Goal: Task Accomplishment & Management: Manage account settings

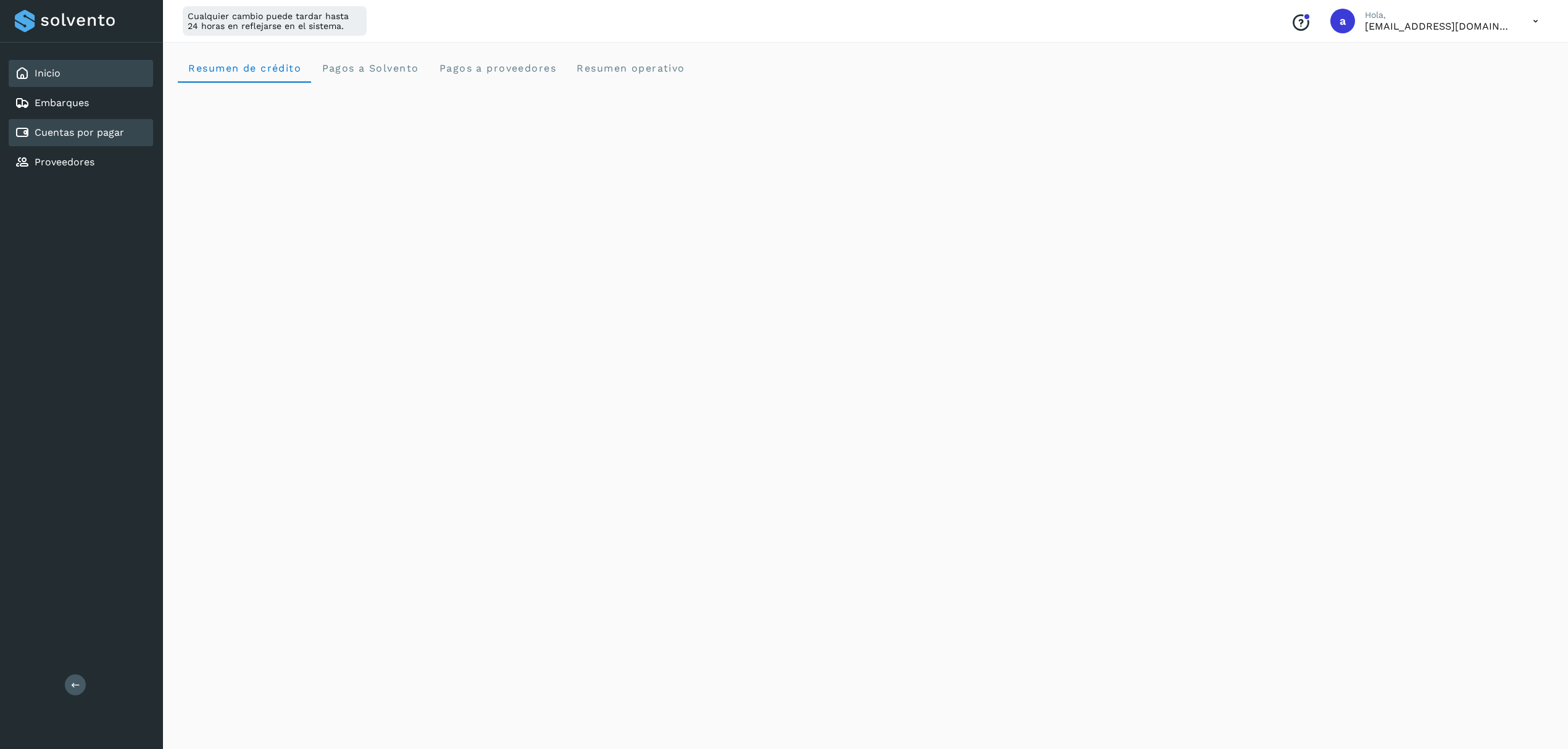
click at [64, 131] on link "Cuentas por pagar" at bounding box center [79, 132] width 89 height 12
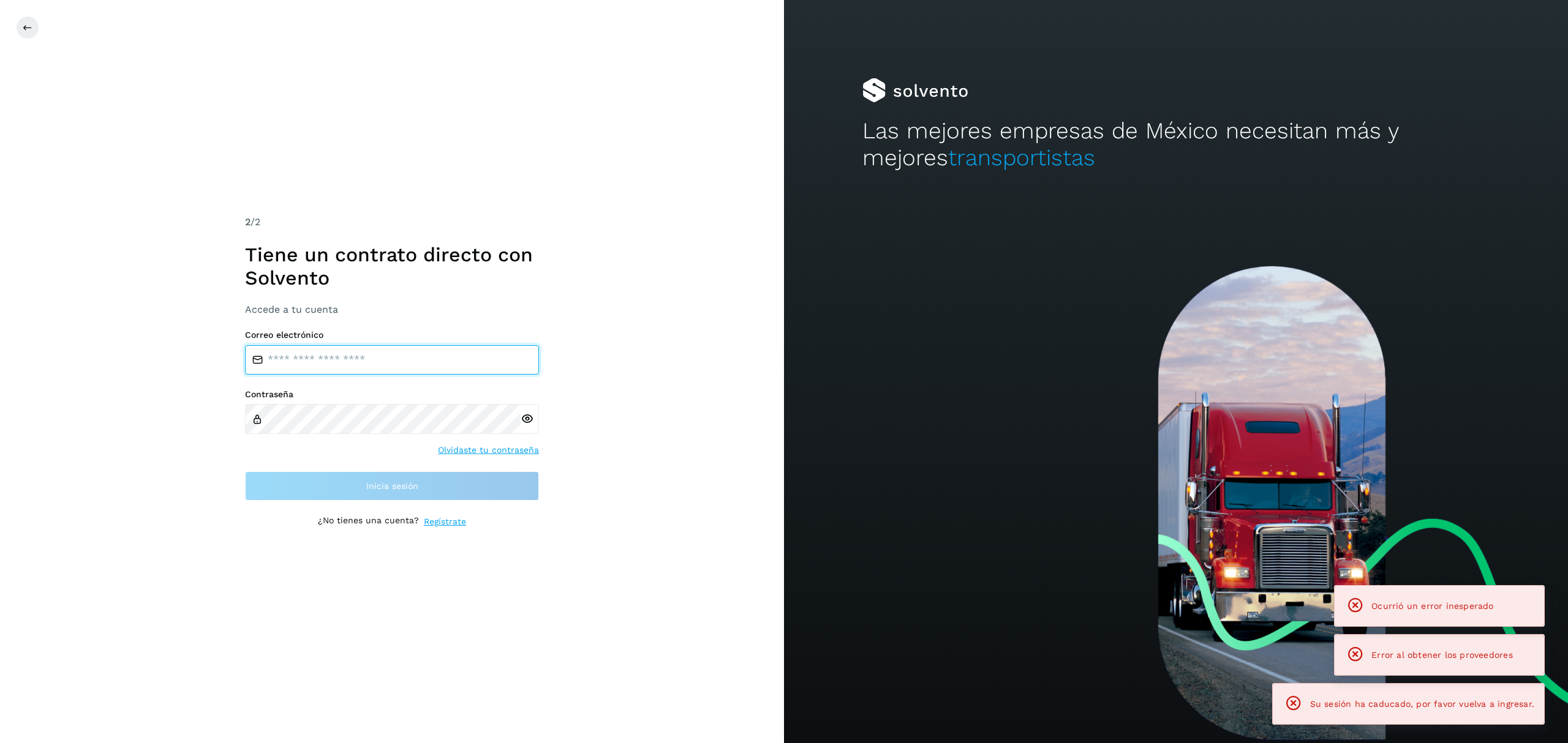
click at [394, 358] on input "email" at bounding box center [392, 360] width 294 height 29
type input "**********"
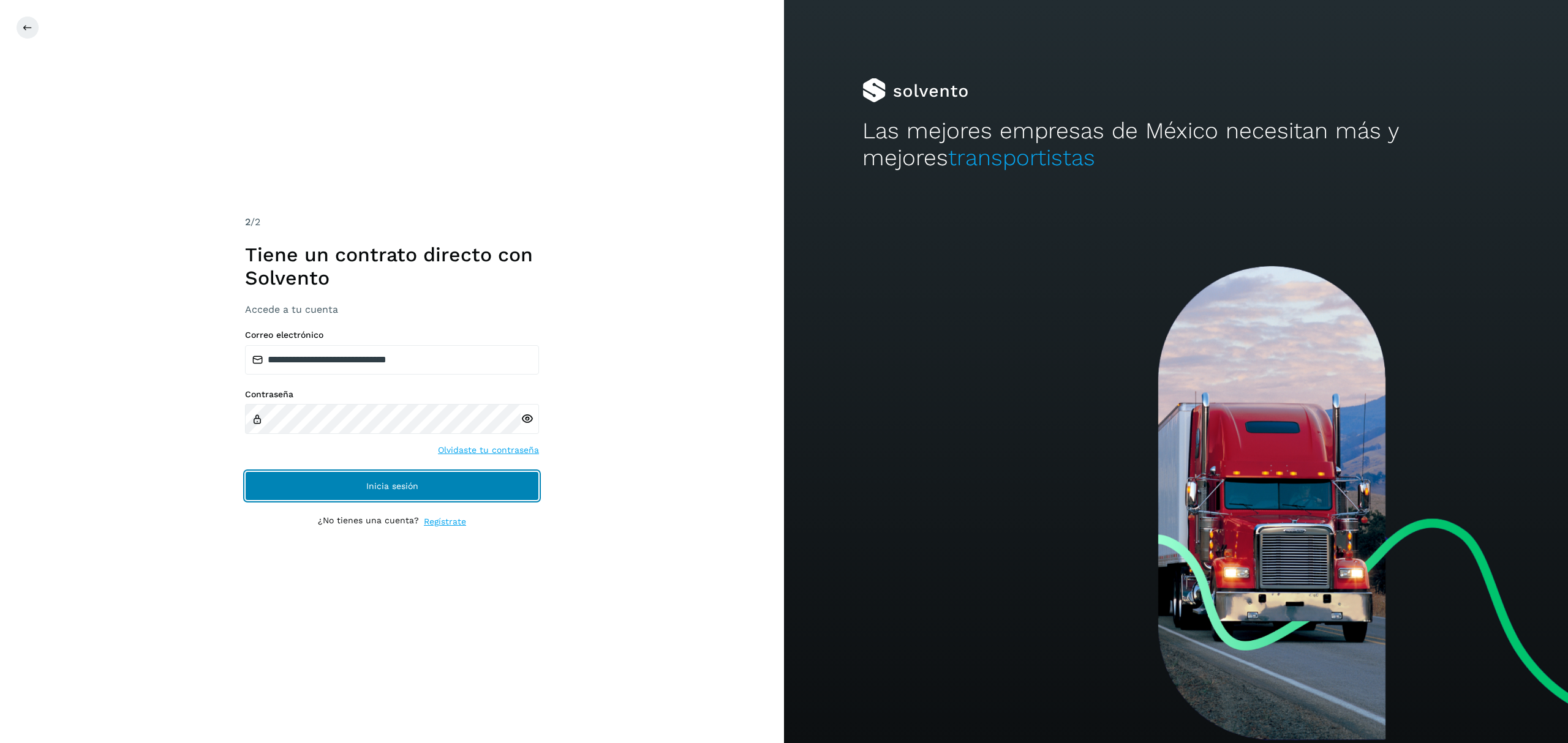
click at [398, 489] on span "Inicia sesión" at bounding box center [392, 485] width 52 height 8
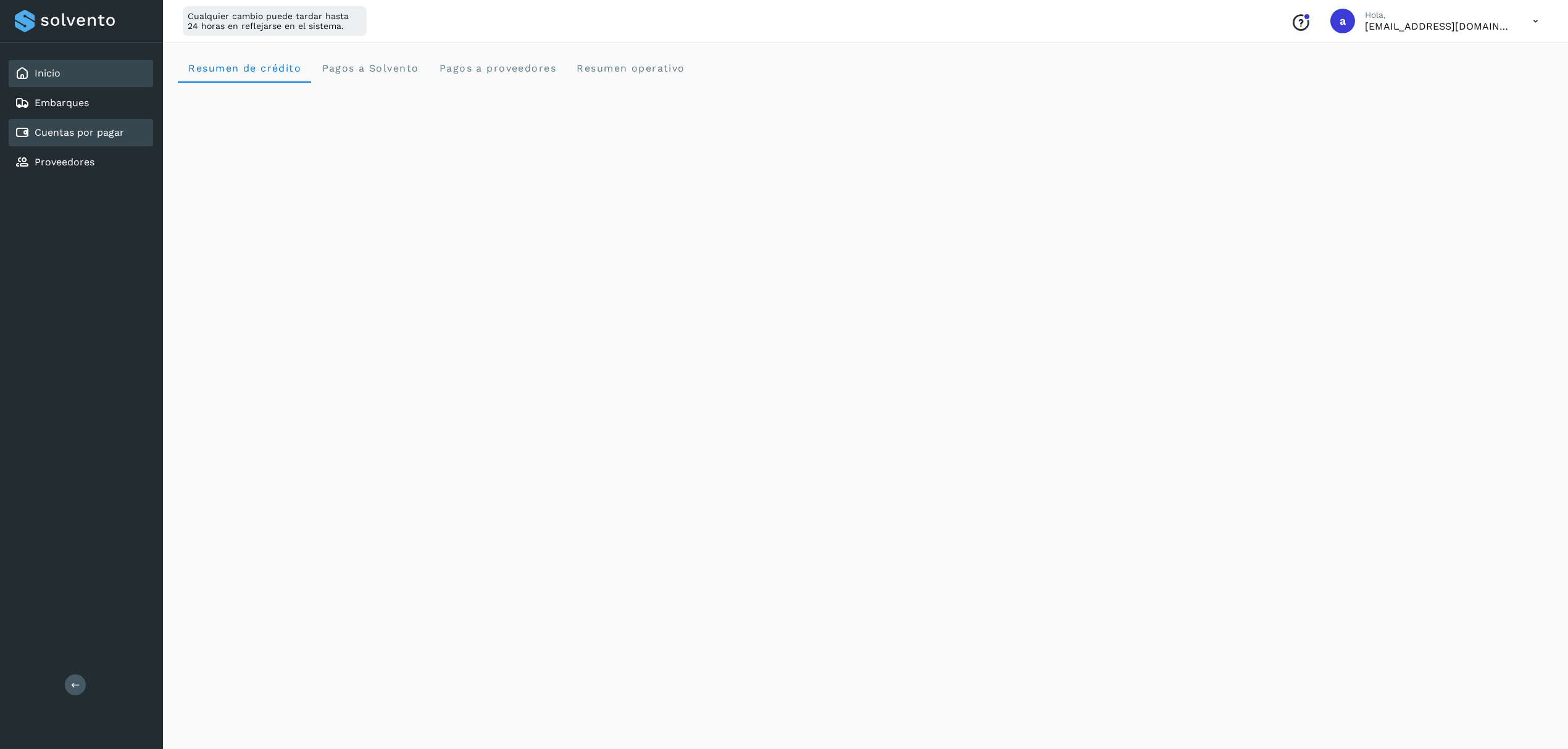
click at [74, 131] on link "Cuentas por pagar" at bounding box center [79, 132] width 89 height 12
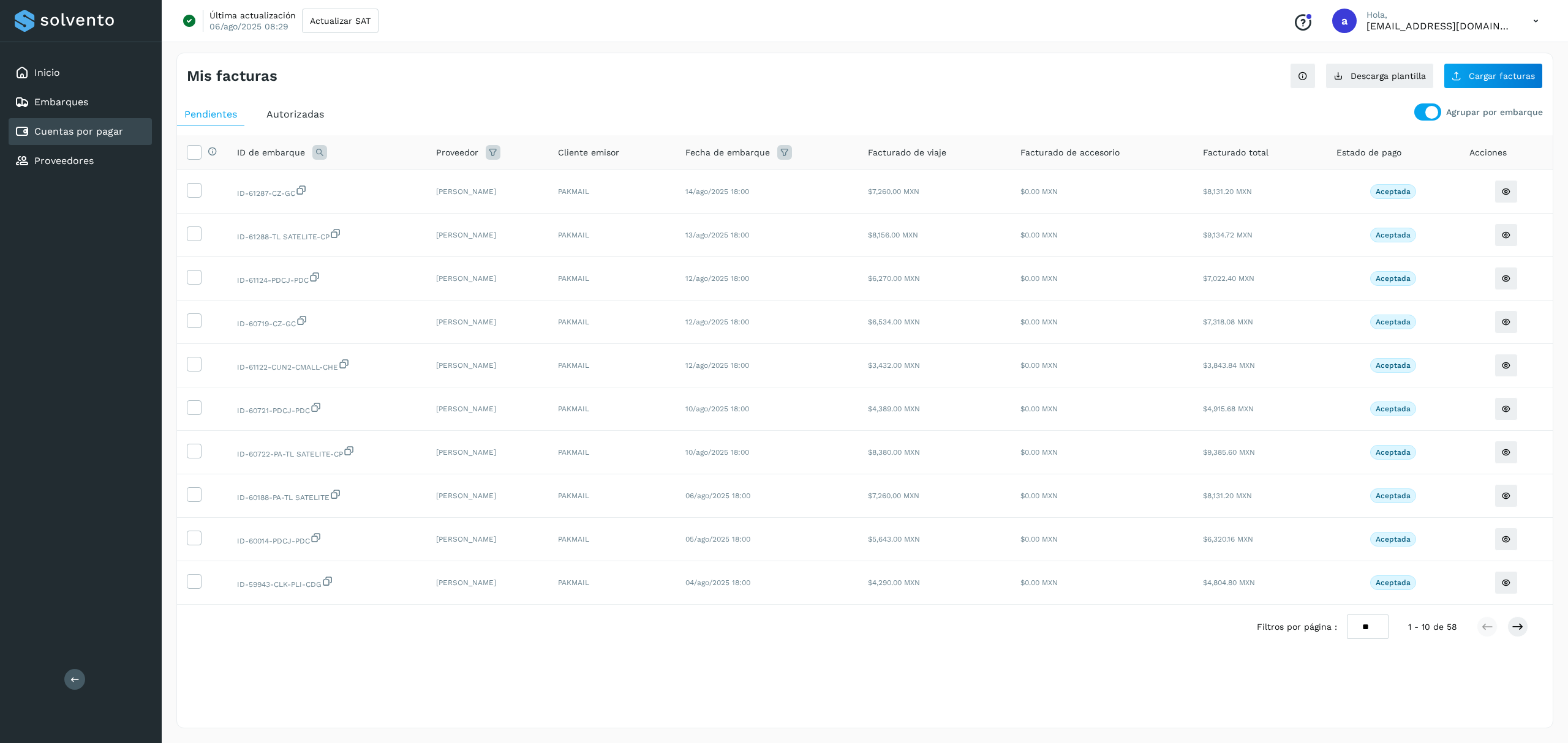
click at [1416, 110] on div at bounding box center [1427, 112] width 27 height 17
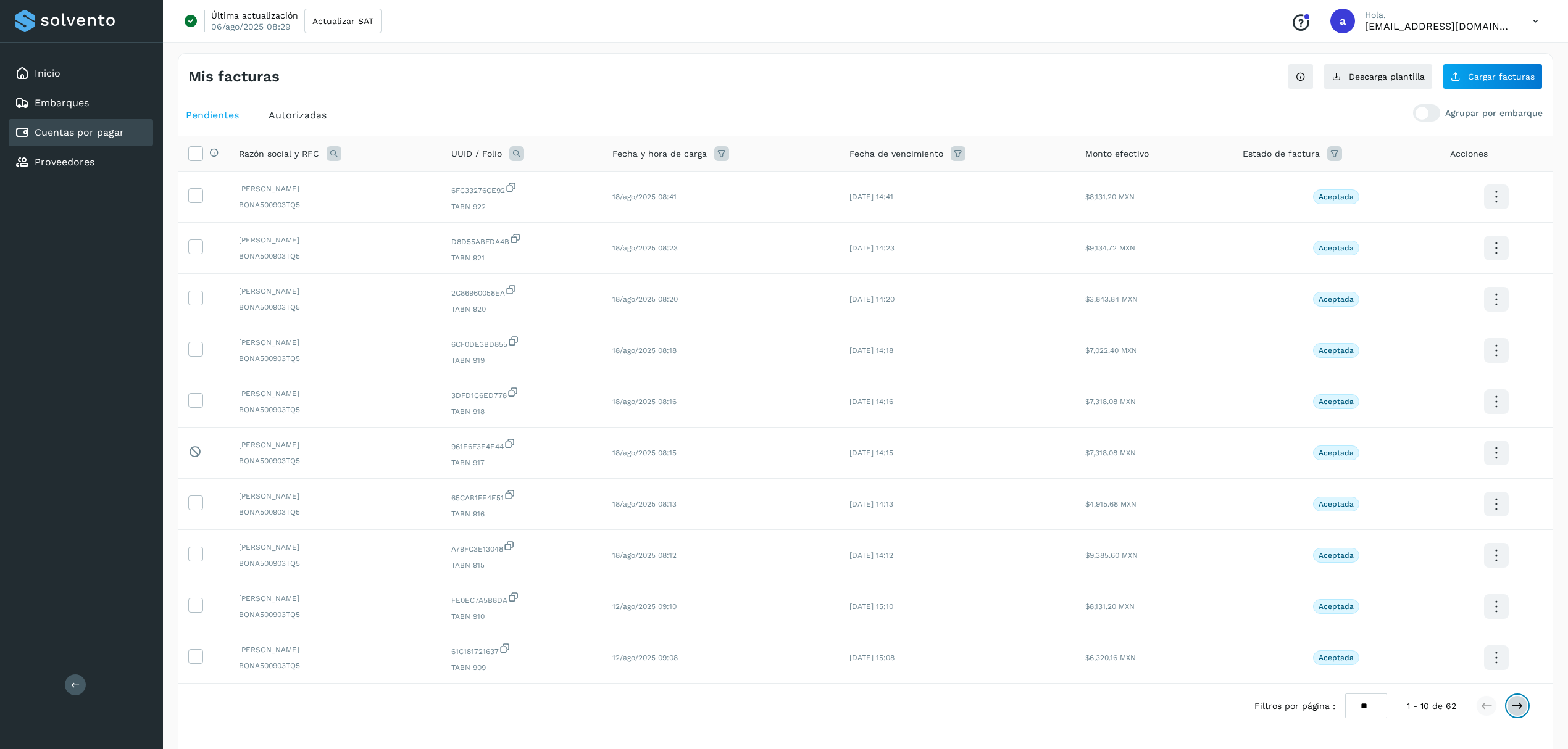
click at [1514, 710] on icon at bounding box center [1517, 706] width 12 height 12
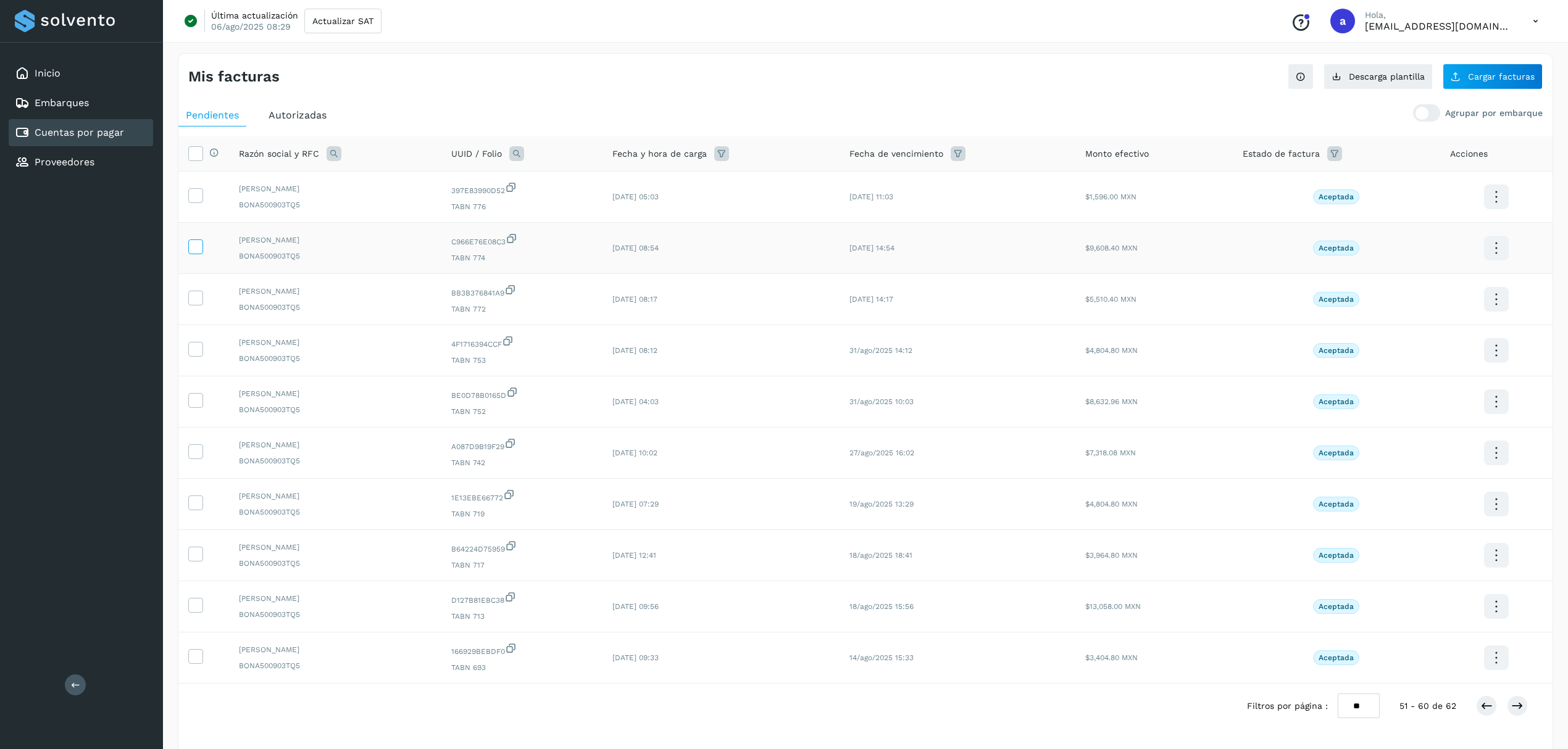
click at [196, 247] on icon at bounding box center [196, 246] width 13 height 13
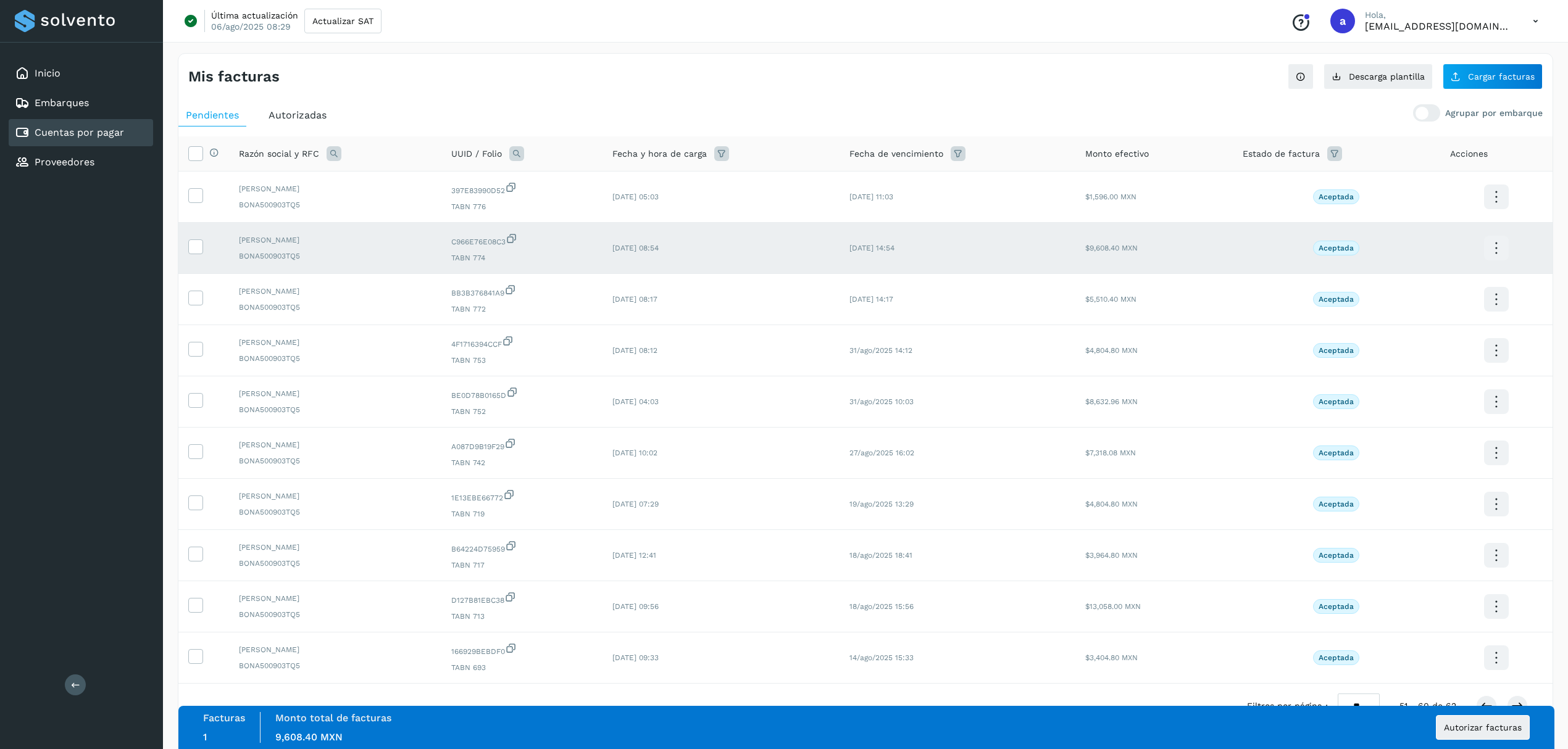
click at [561, 247] on span "C966E76E08C3" at bounding box center [522, 240] width 141 height 15
click at [1485, 78] on span "Cargar facturas" at bounding box center [1501, 76] width 67 height 9
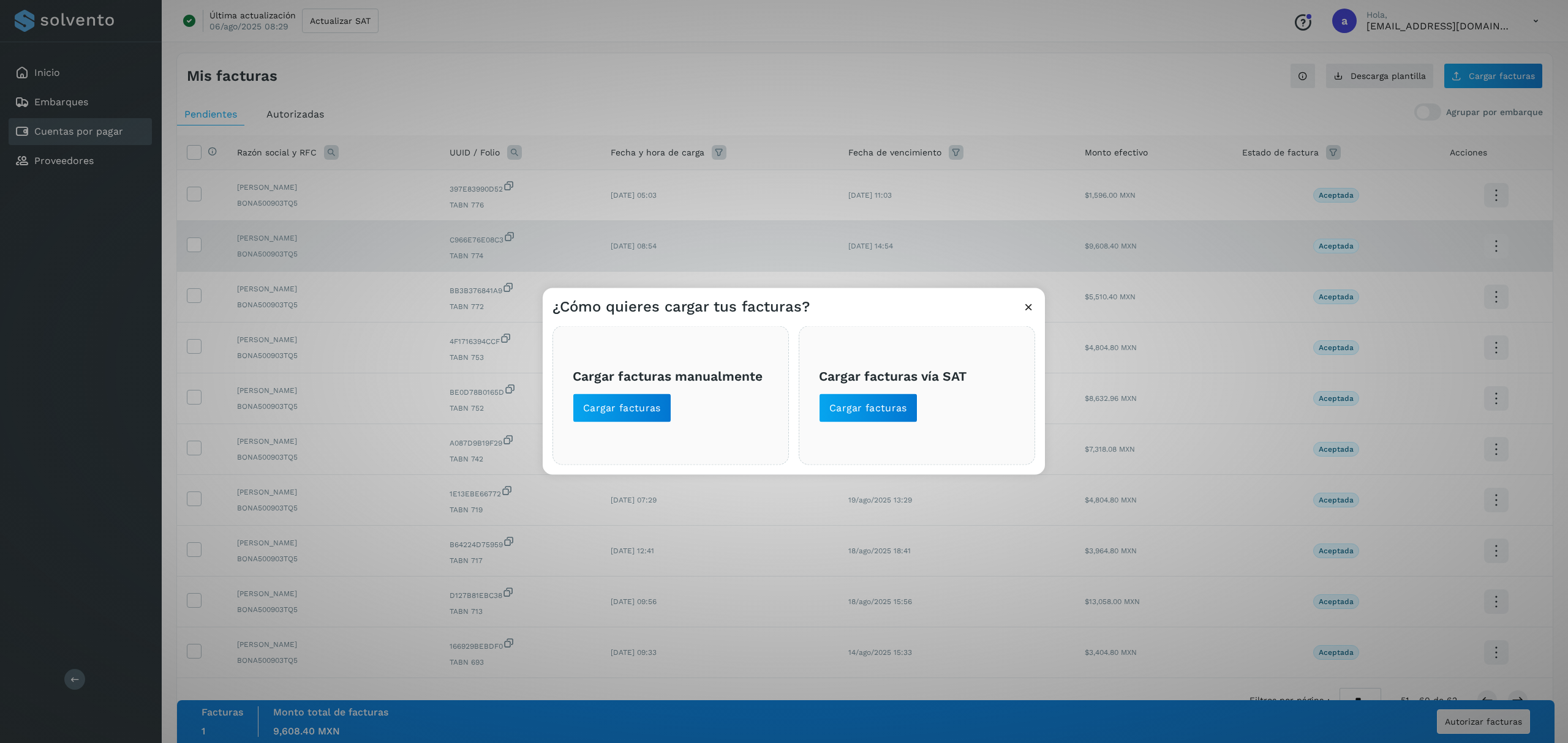
click at [1024, 306] on icon at bounding box center [1028, 307] width 13 height 13
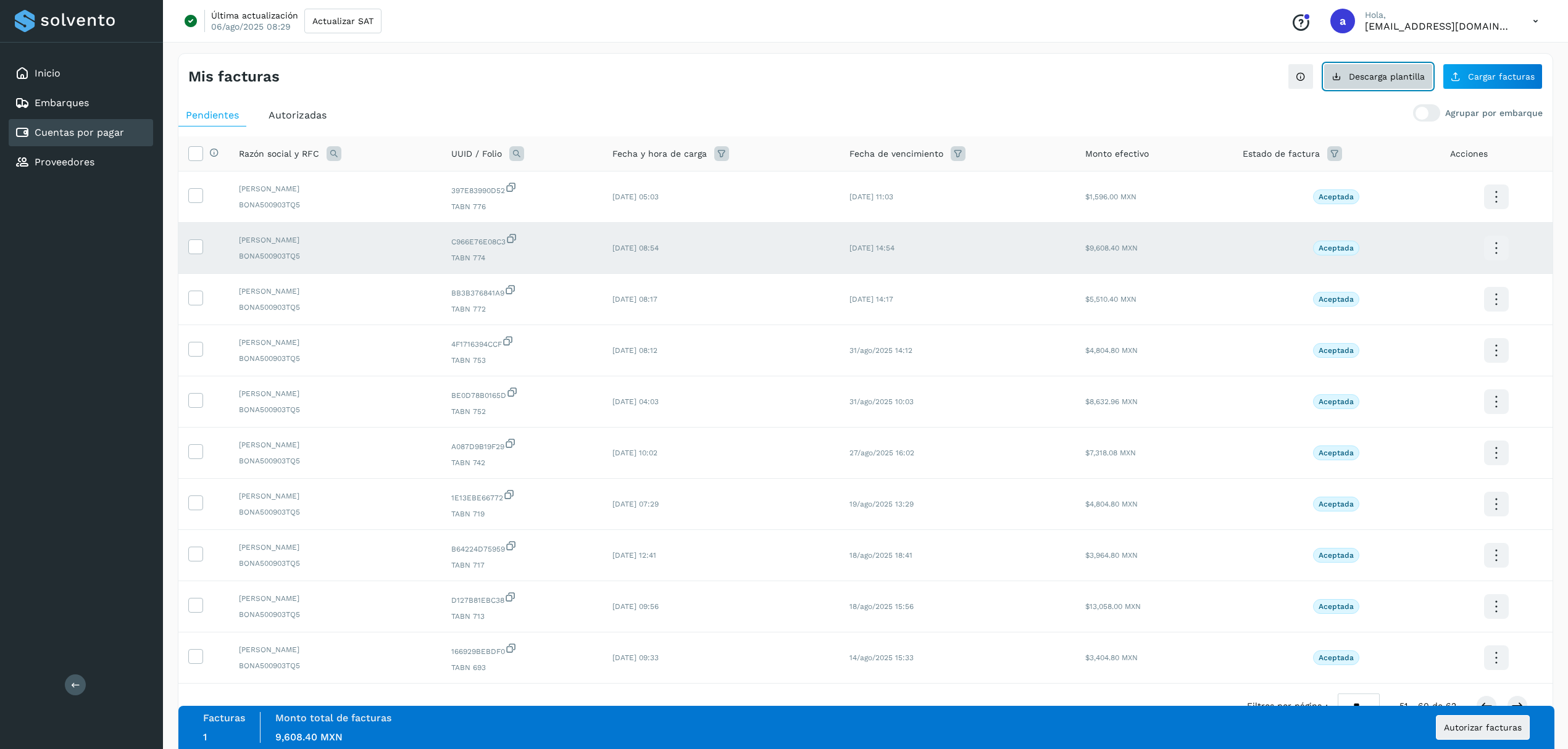
click at [1367, 82] on button "Descarga plantilla" at bounding box center [1378, 77] width 110 height 26
click at [1440, 117] on div at bounding box center [1426, 113] width 27 height 17
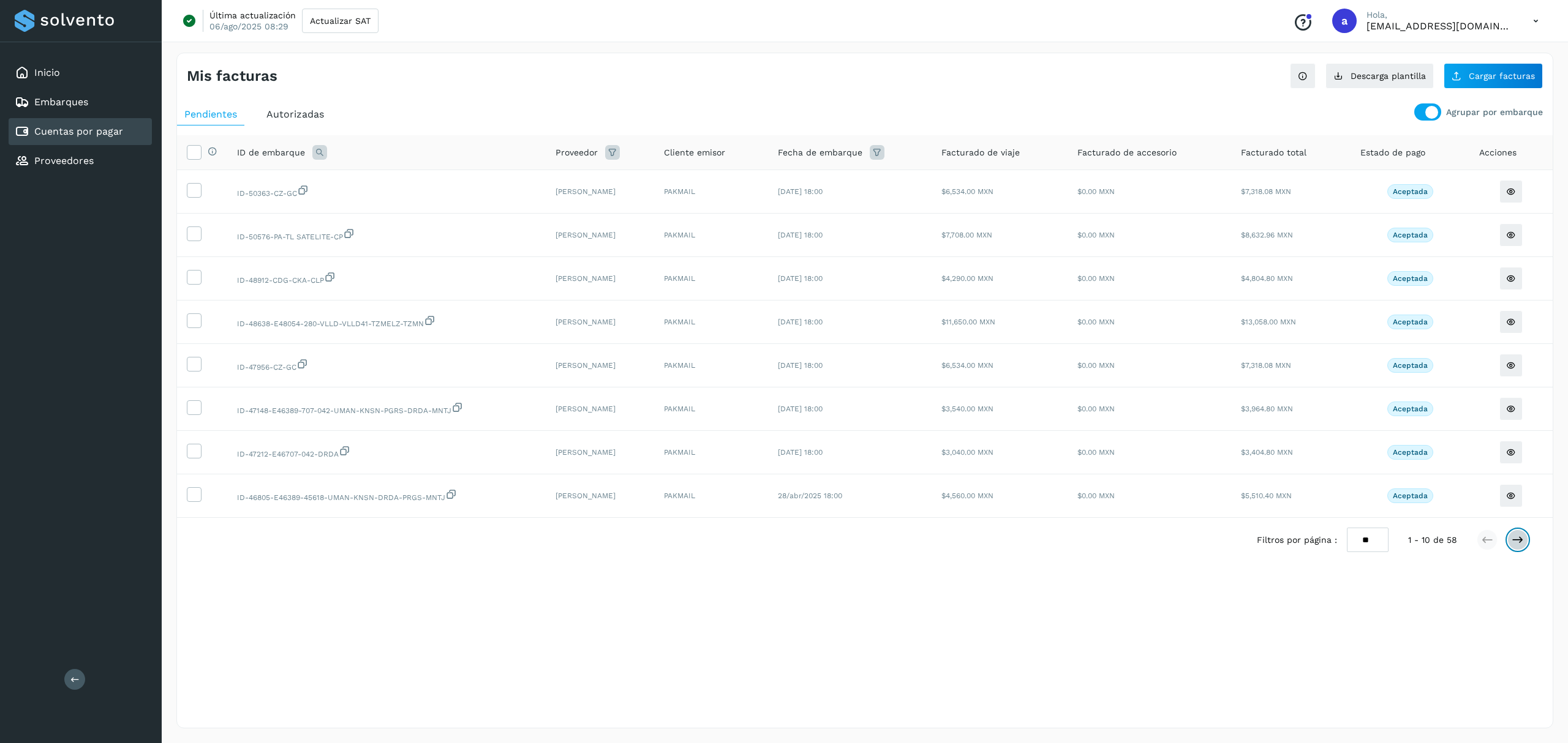
click at [1519, 550] on button at bounding box center [1518, 540] width 21 height 21
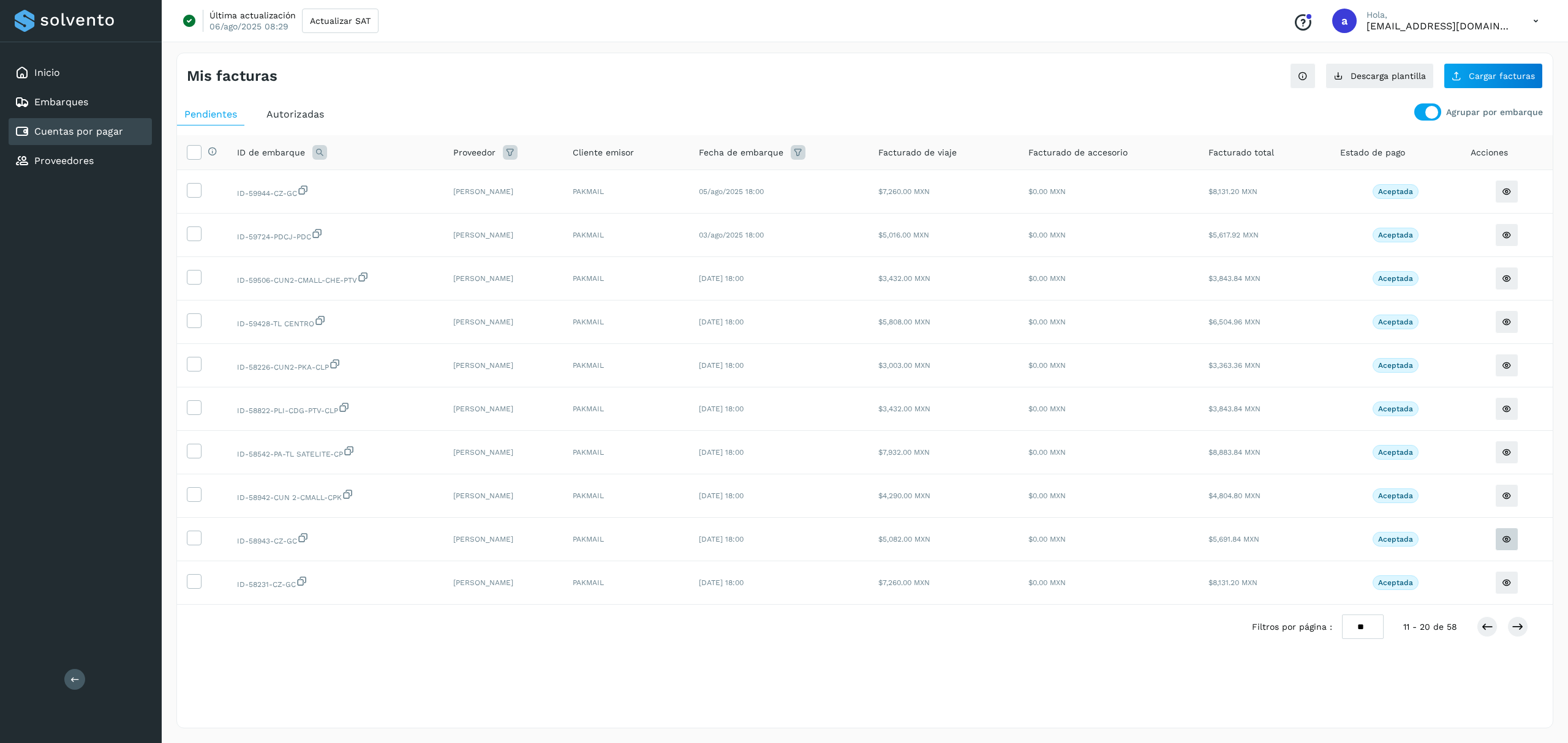
click at [1518, 551] on button at bounding box center [1507, 539] width 23 height 23
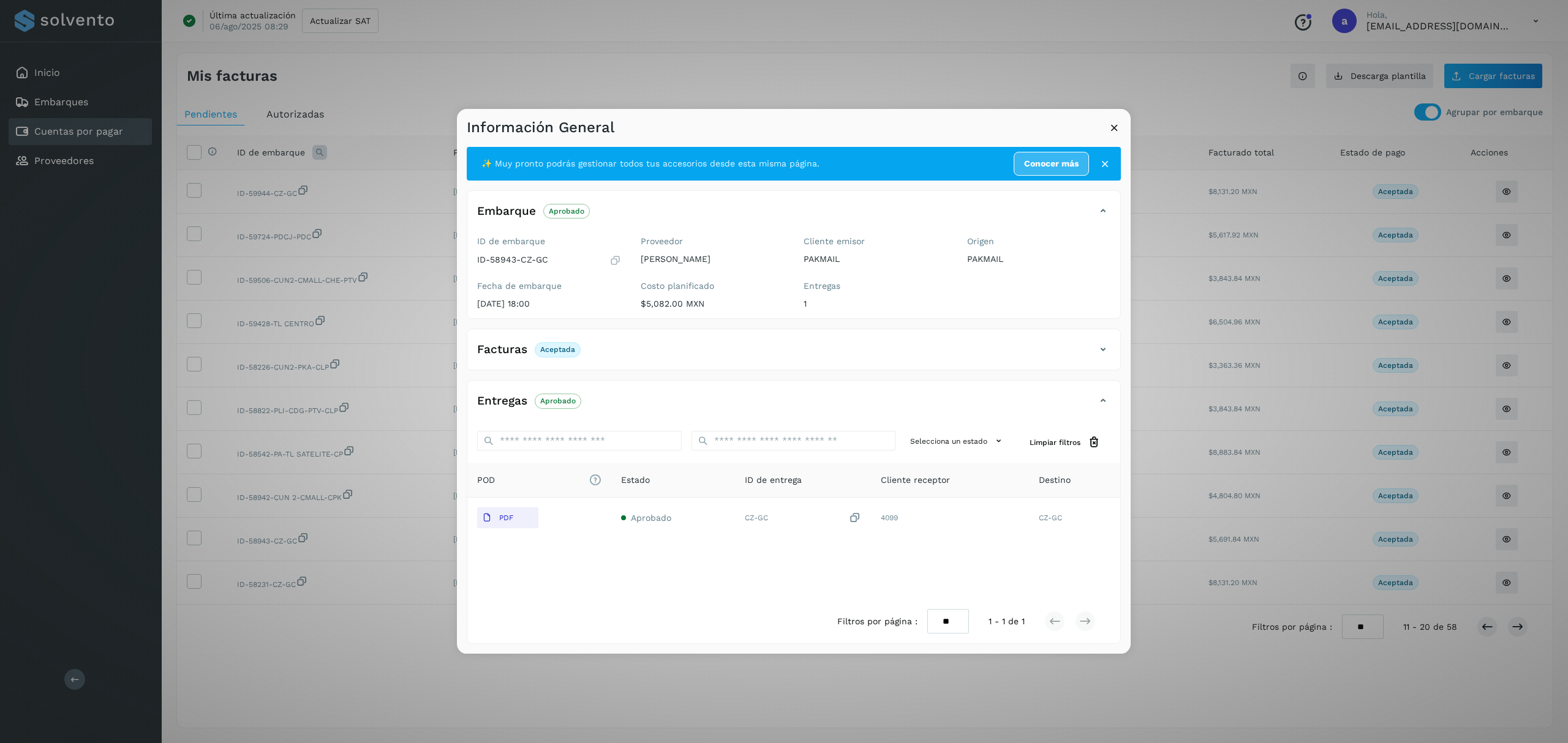
click at [1115, 121] on icon at bounding box center [1114, 128] width 13 height 13
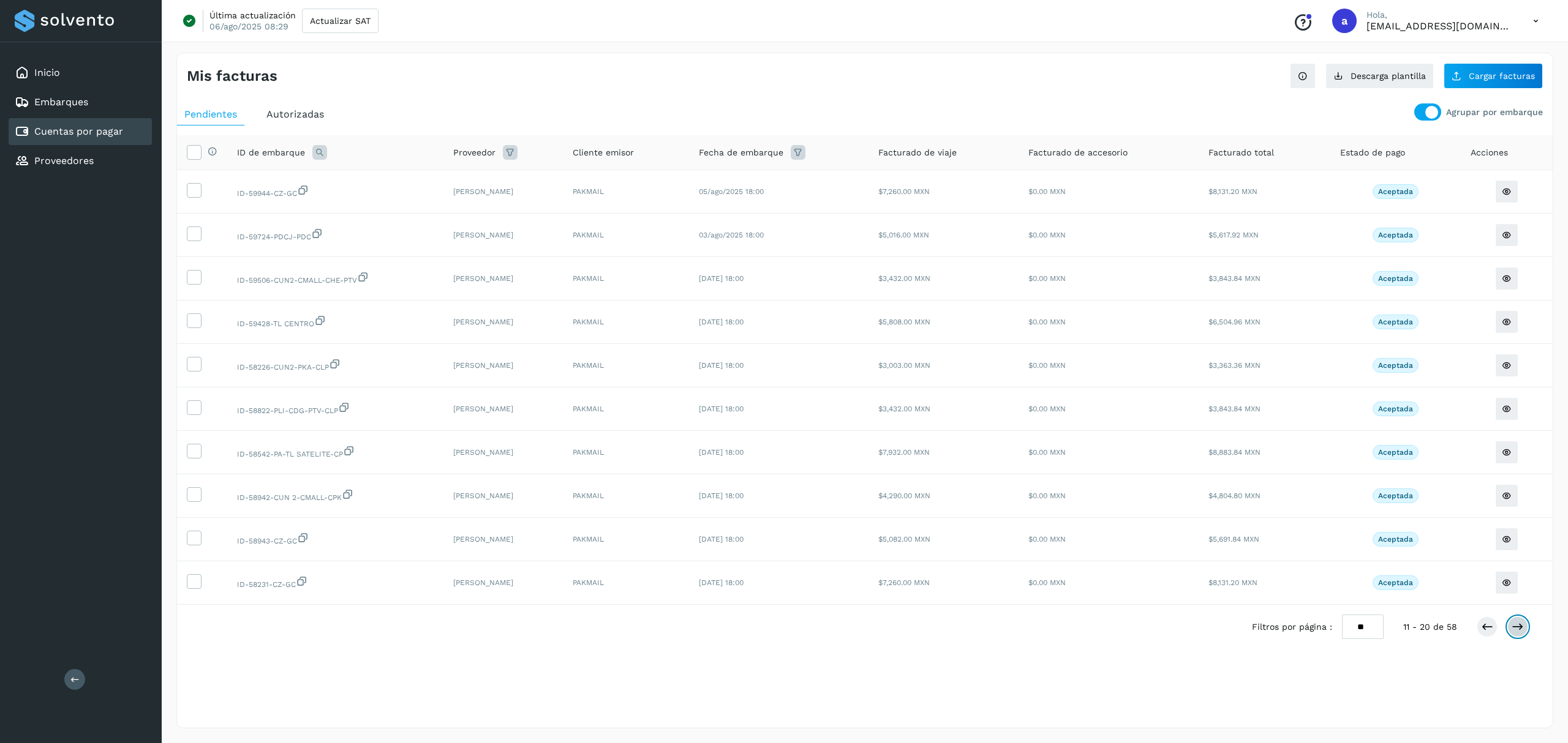
click at [1519, 633] on icon at bounding box center [1517, 627] width 12 height 12
click at [1524, 633] on icon at bounding box center [1517, 627] width 12 height 12
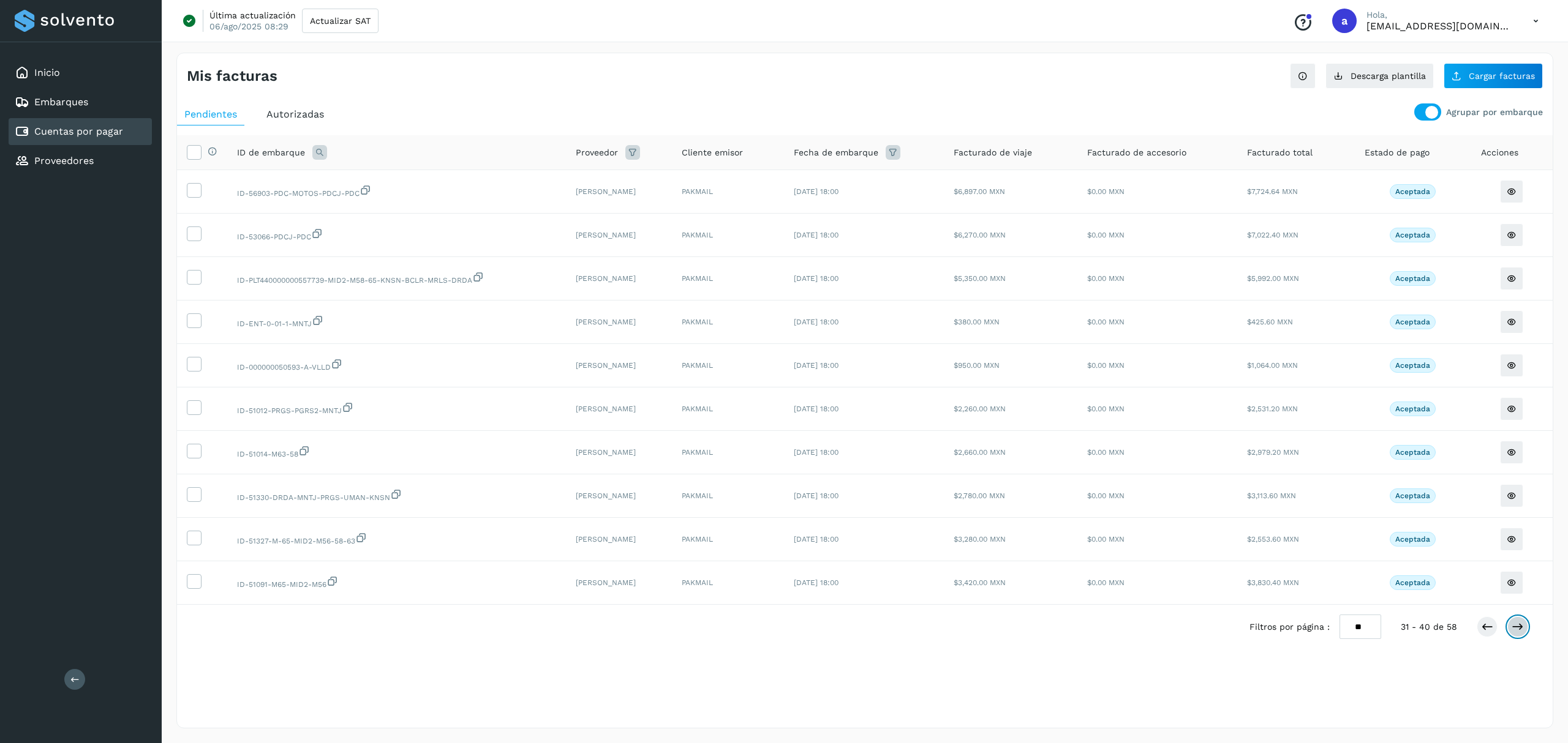
click at [1524, 633] on icon at bounding box center [1517, 627] width 12 height 12
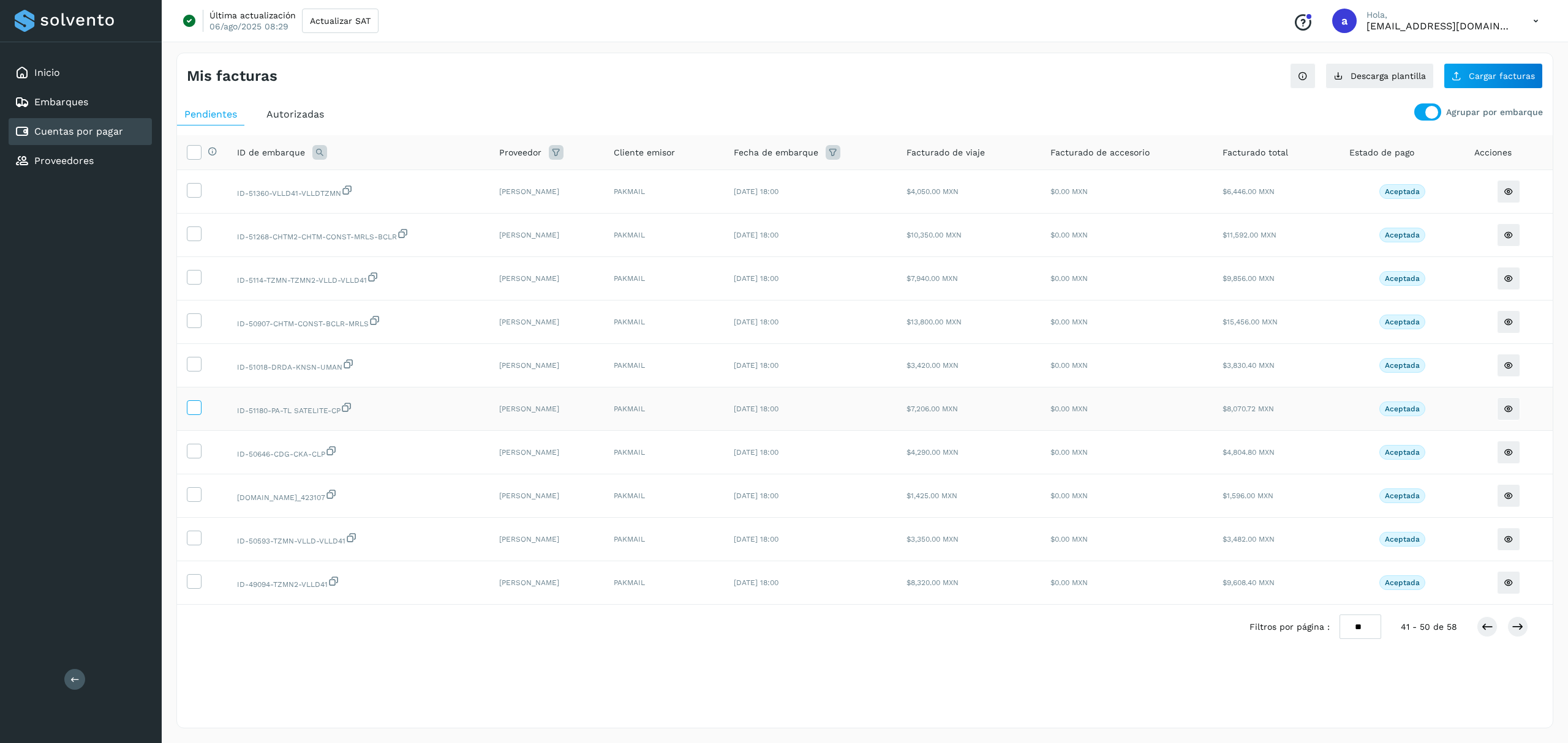
click at [192, 413] on icon at bounding box center [194, 407] width 13 height 13
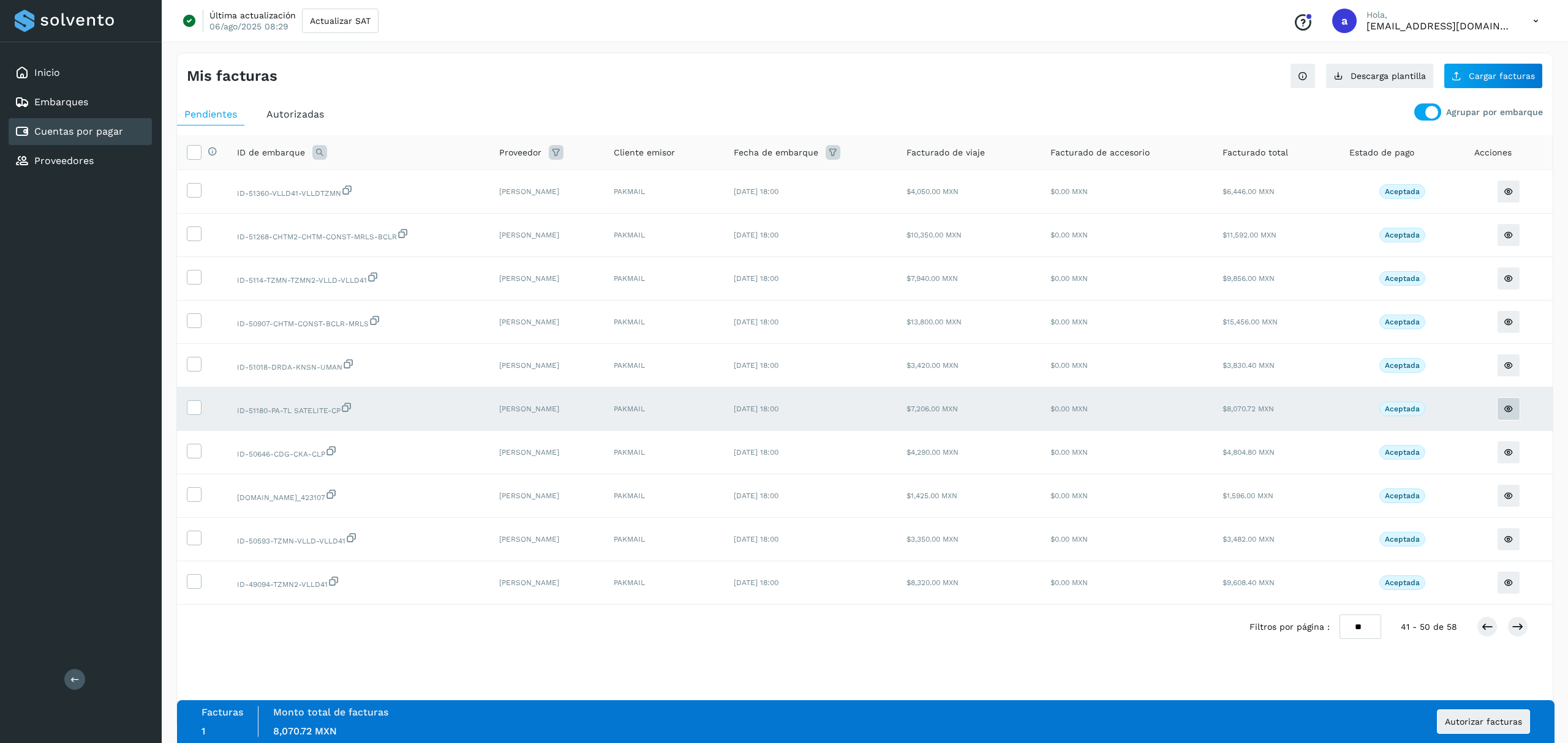
click at [1505, 414] on icon at bounding box center [1508, 409] width 10 height 10
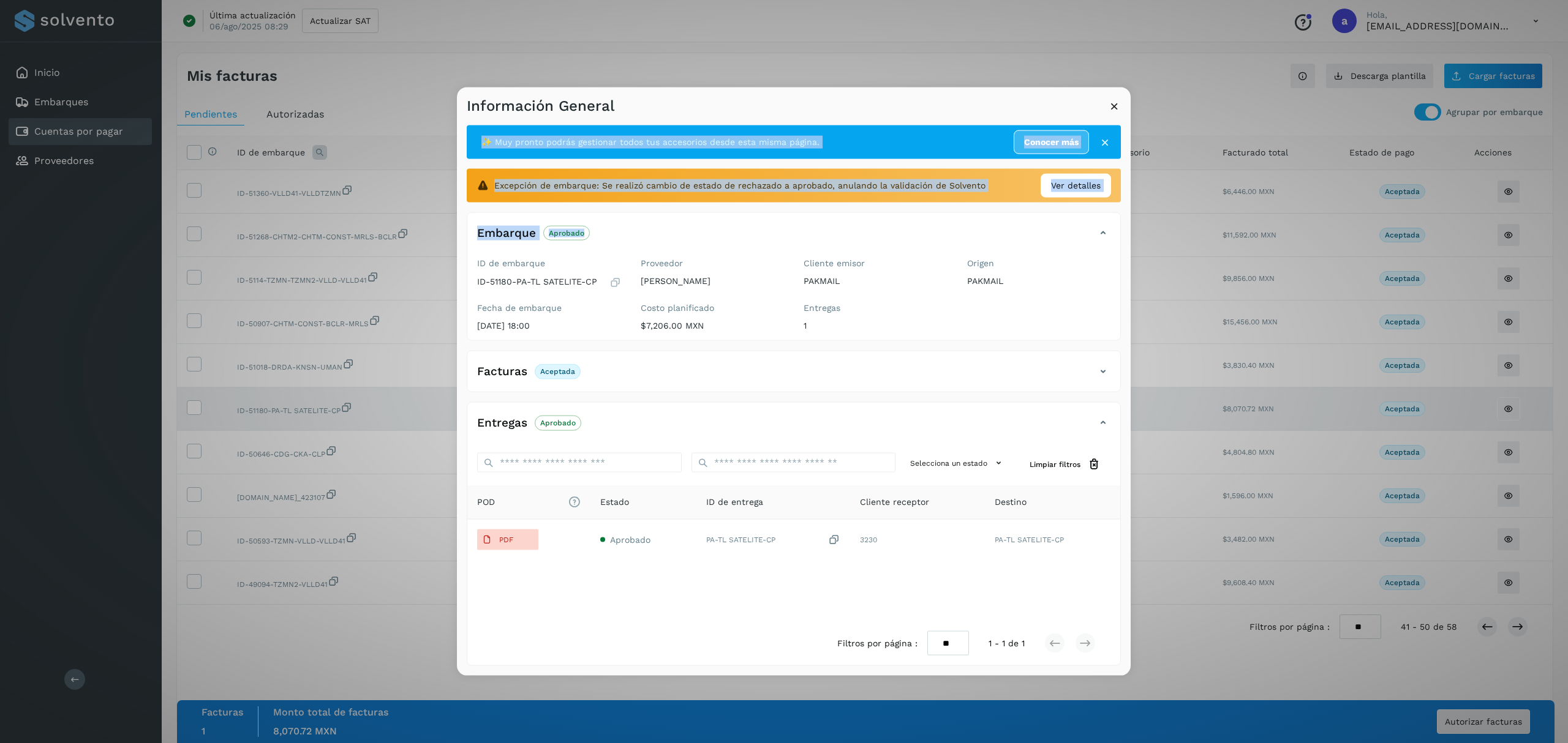
drag, startPoint x: 637, startPoint y: 105, endPoint x: 963, endPoint y: 202, distance: 340.1
click at [953, 219] on div "Información General ✨ Muy pronto podrás gestionar todos tus accesorios desde es…" at bounding box center [793, 382] width 674 height 588
click at [1118, 100] on icon at bounding box center [1114, 106] width 13 height 13
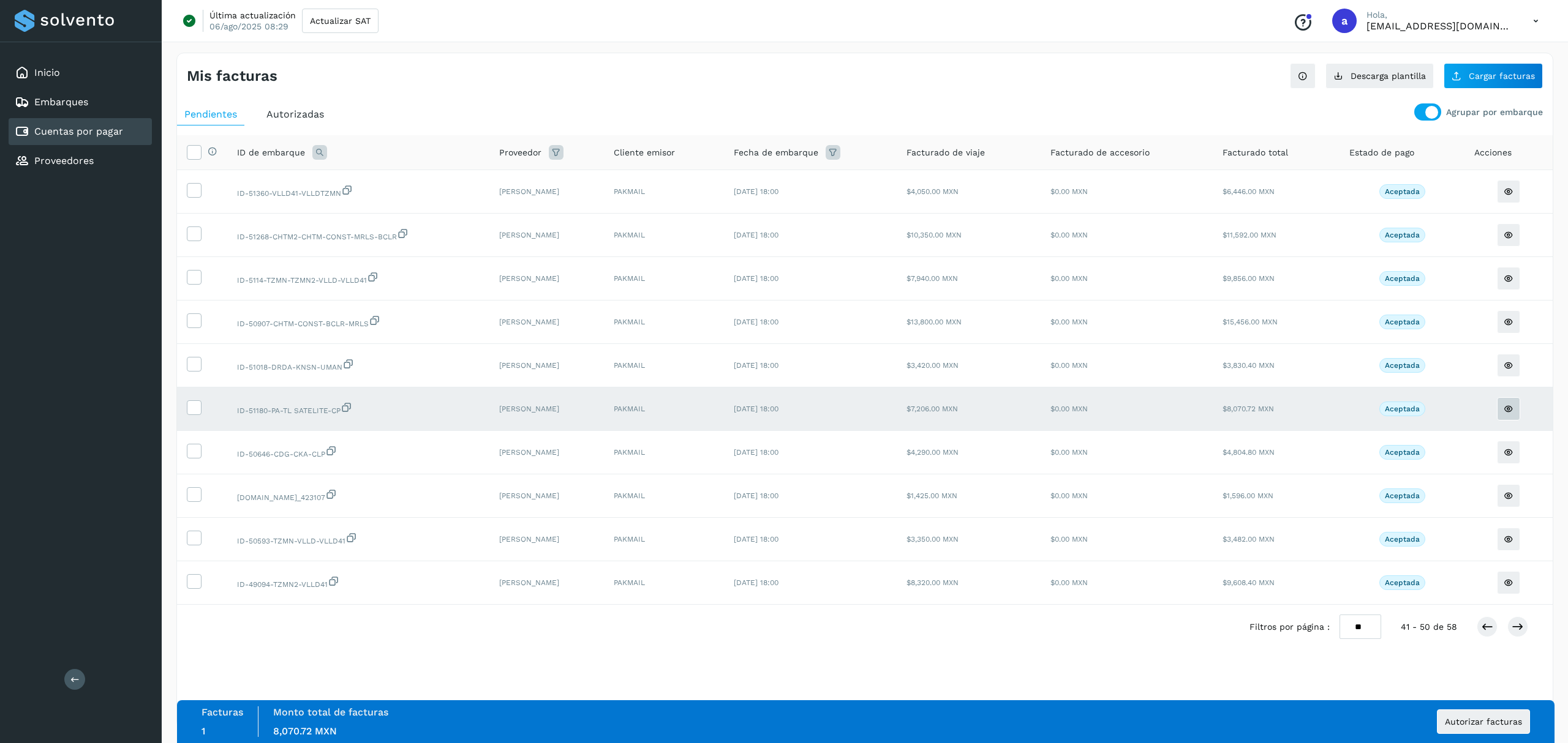
click at [1511, 420] on button at bounding box center [1509, 409] width 23 height 23
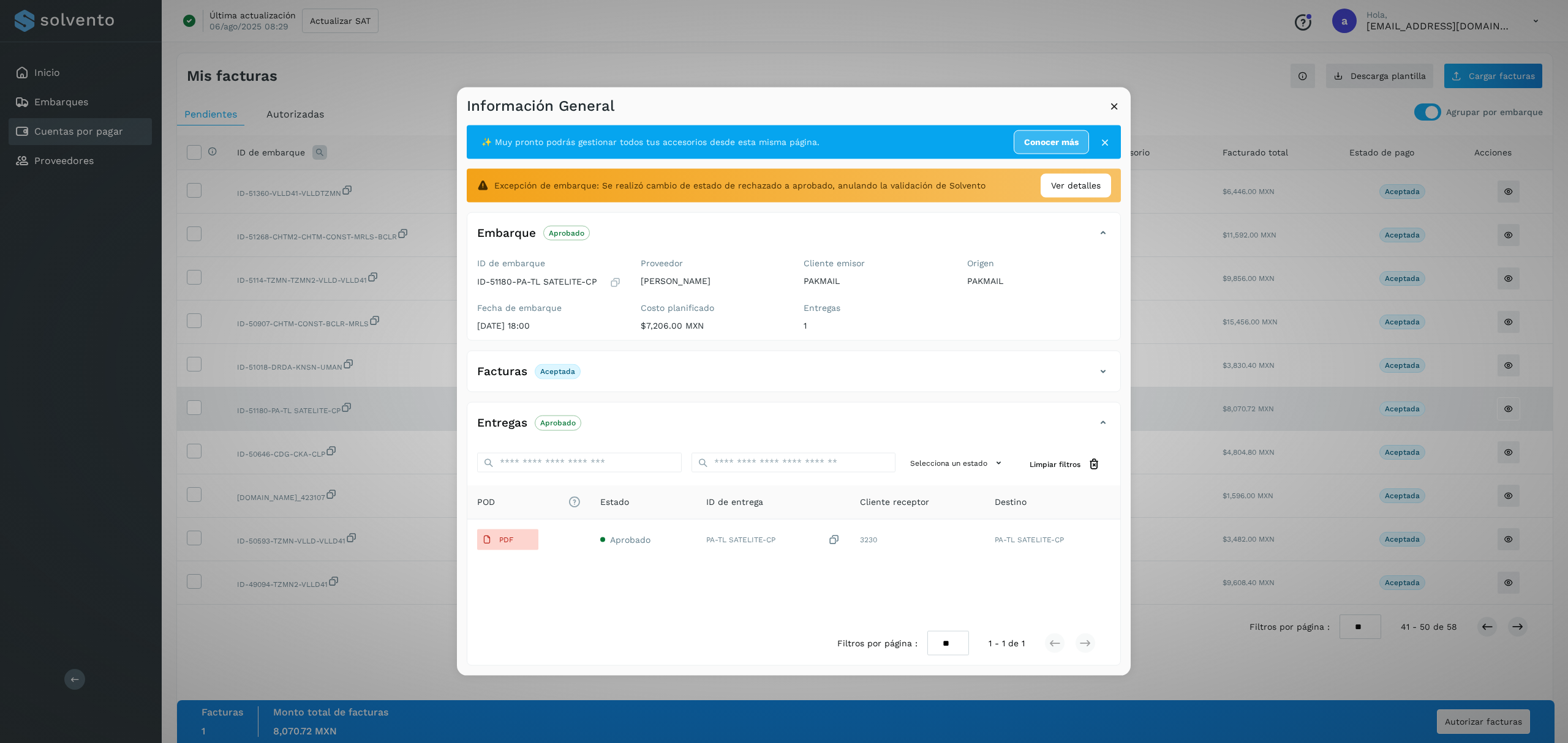
click at [1105, 368] on icon at bounding box center [1103, 372] width 15 height 15
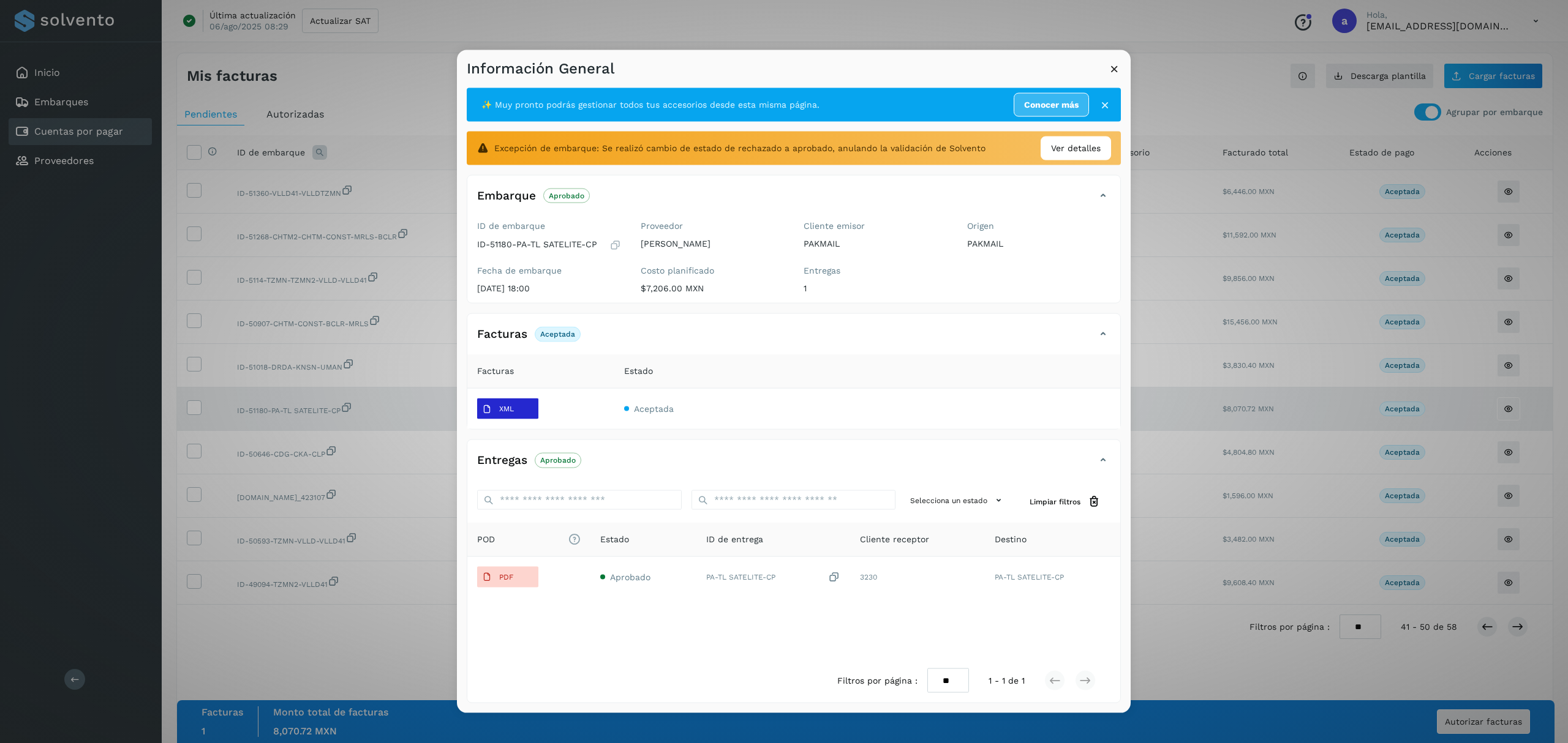
click at [510, 411] on p "XML" at bounding box center [506, 409] width 15 height 8
